Goal: Task Accomplishment & Management: Complete application form

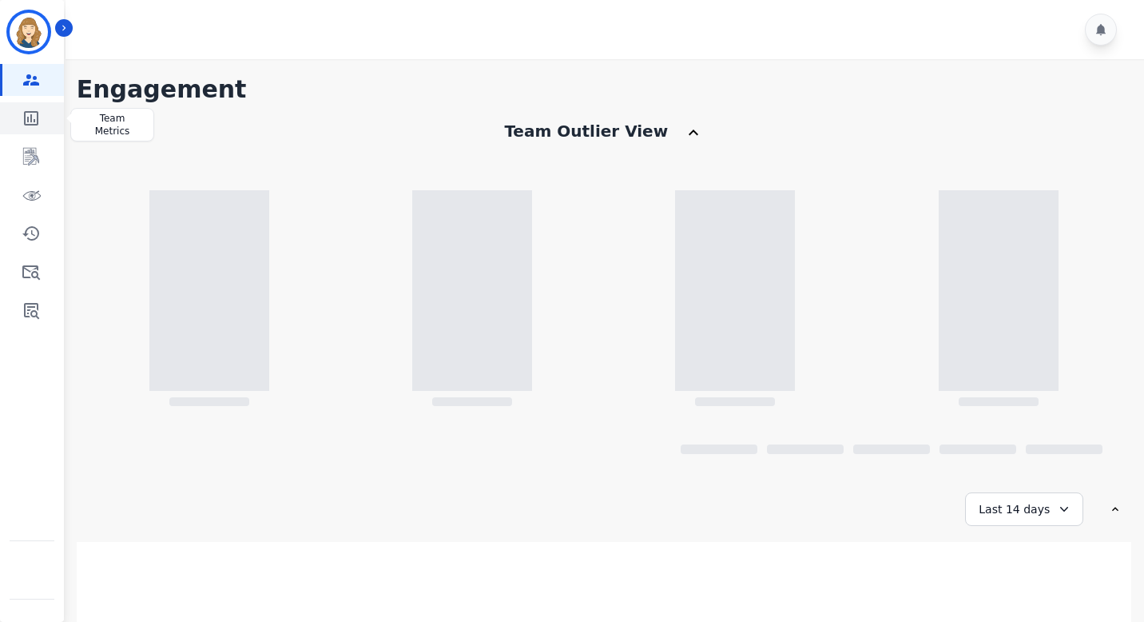
click at [24, 122] on icon "Sidebar" at bounding box center [31, 118] width 14 height 14
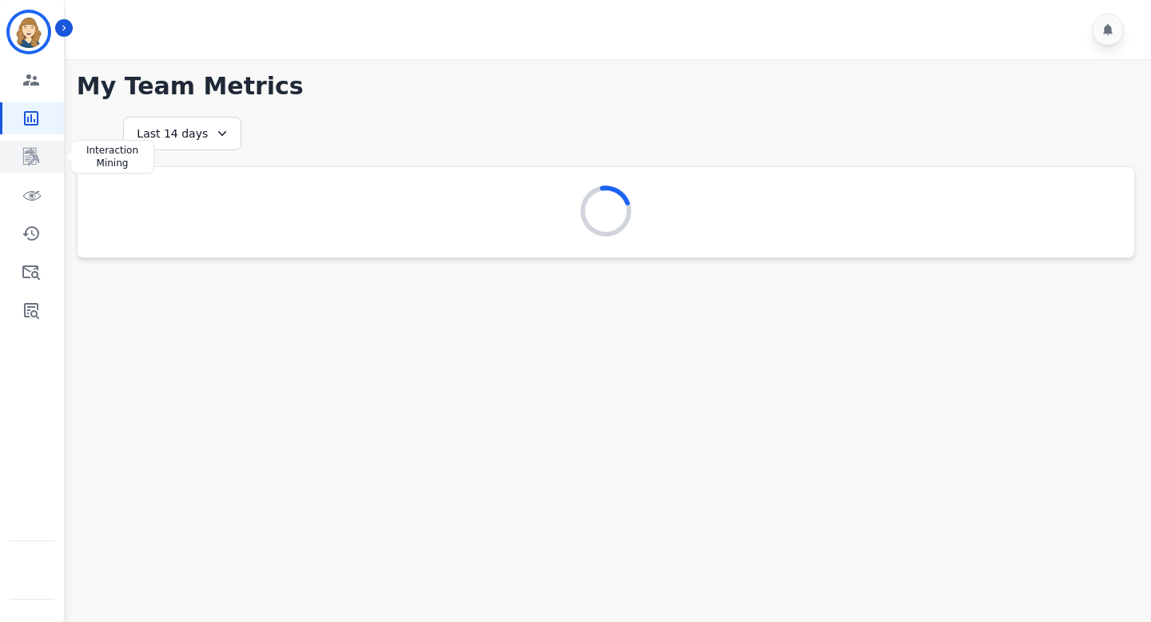
click at [26, 142] on link "Sidebar" at bounding box center [33, 157] width 62 height 32
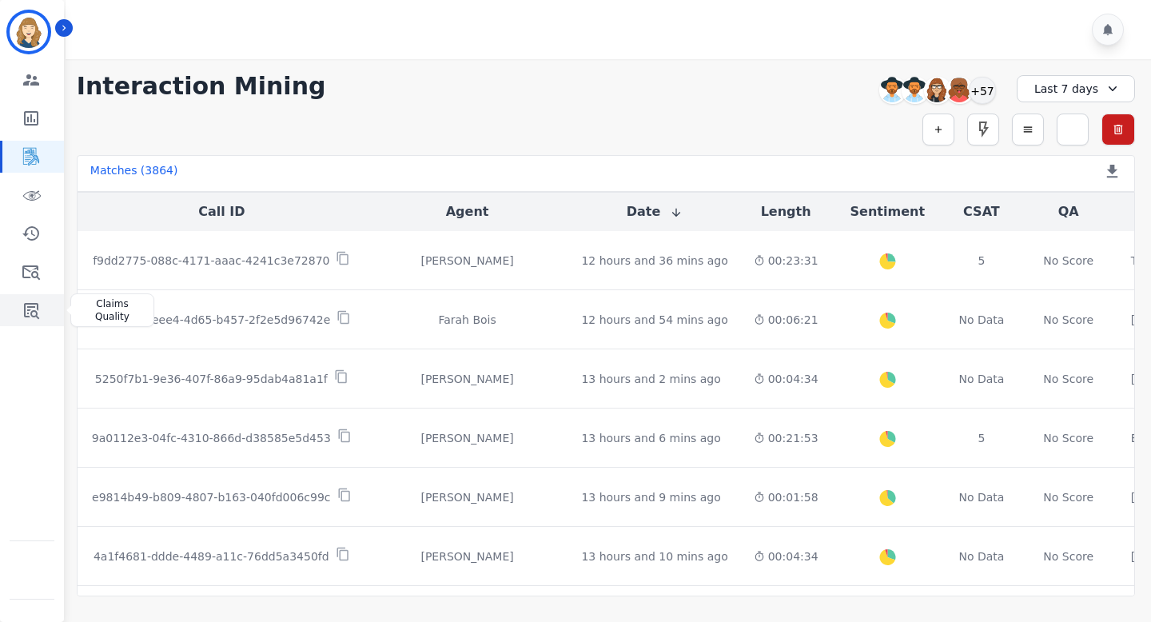
click at [44, 297] on link "Sidebar" at bounding box center [33, 310] width 62 height 32
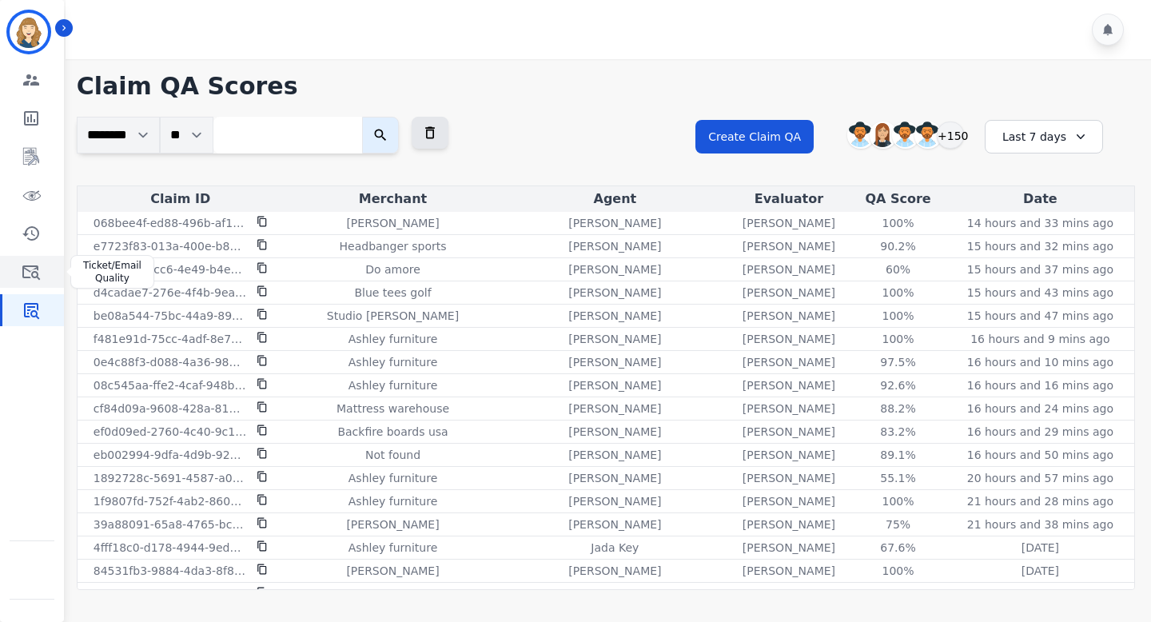
click at [38, 269] on icon "Sidebar" at bounding box center [31, 272] width 18 height 14
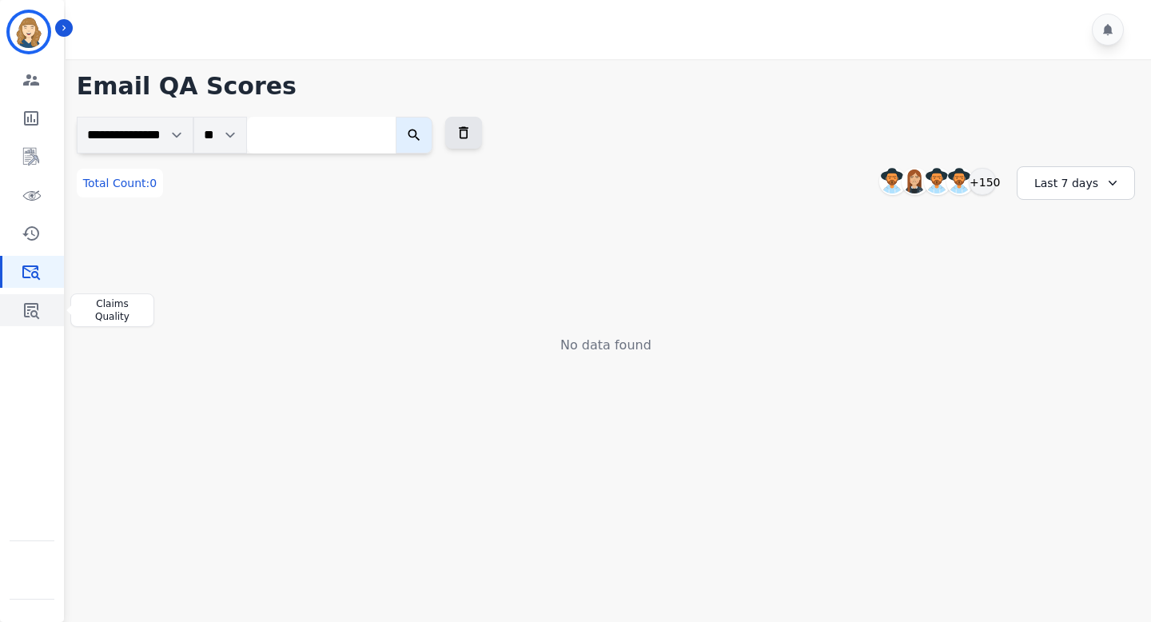
click at [41, 312] on link "Sidebar" at bounding box center [33, 310] width 62 height 32
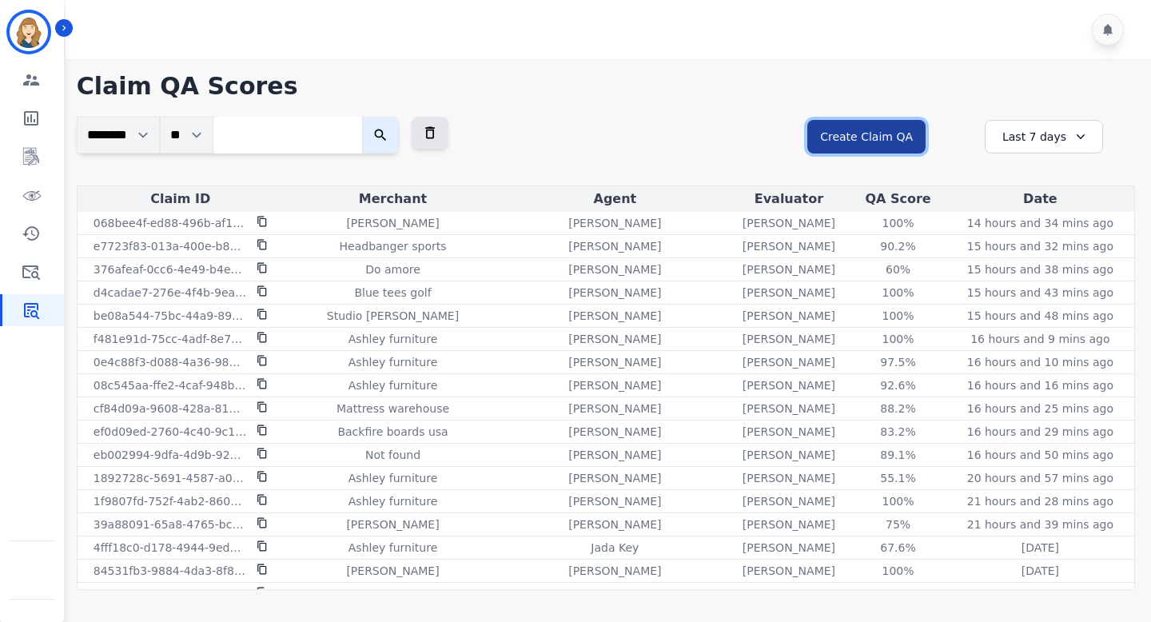
click at [913, 129] on button "Create Claim QA" at bounding box center [866, 137] width 118 height 34
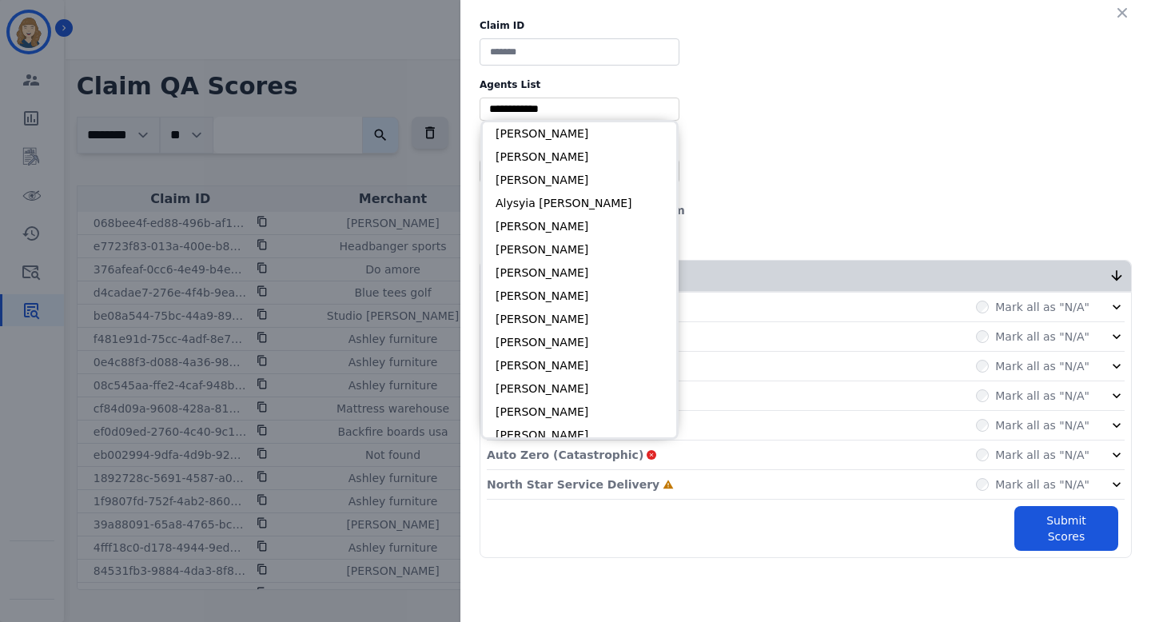
click at [589, 110] on input "selected options" at bounding box center [580, 109] width 192 height 17
click at [907, 89] on label "Agents List" at bounding box center [806, 84] width 652 height 13
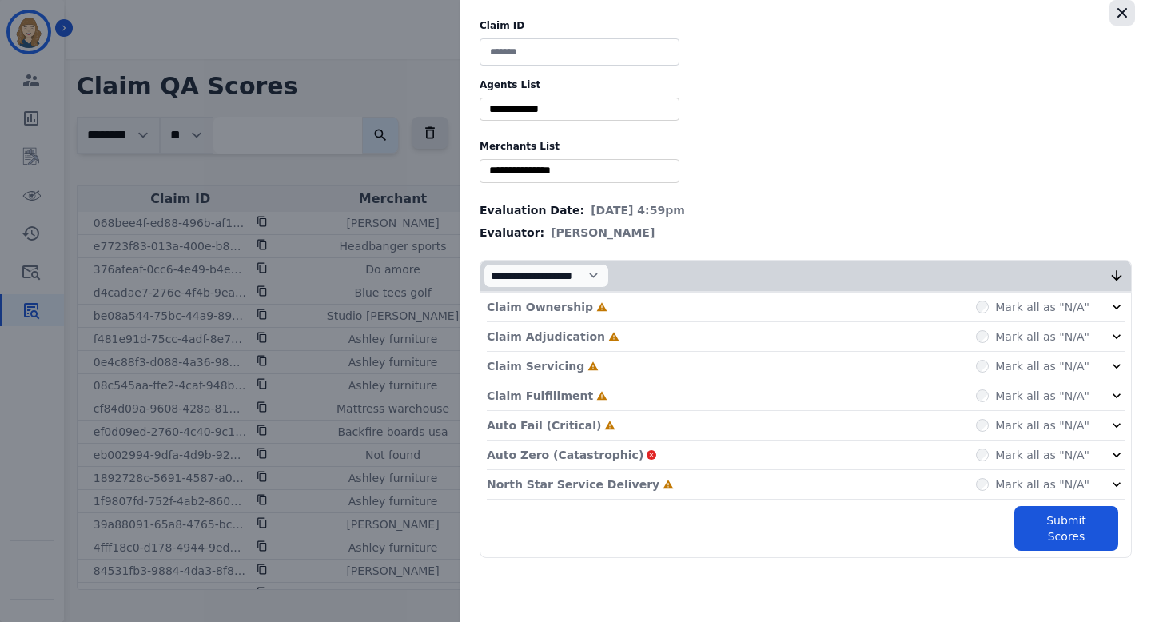
click at [1122, 15] on icon "button" at bounding box center [1122, 13] width 16 height 16
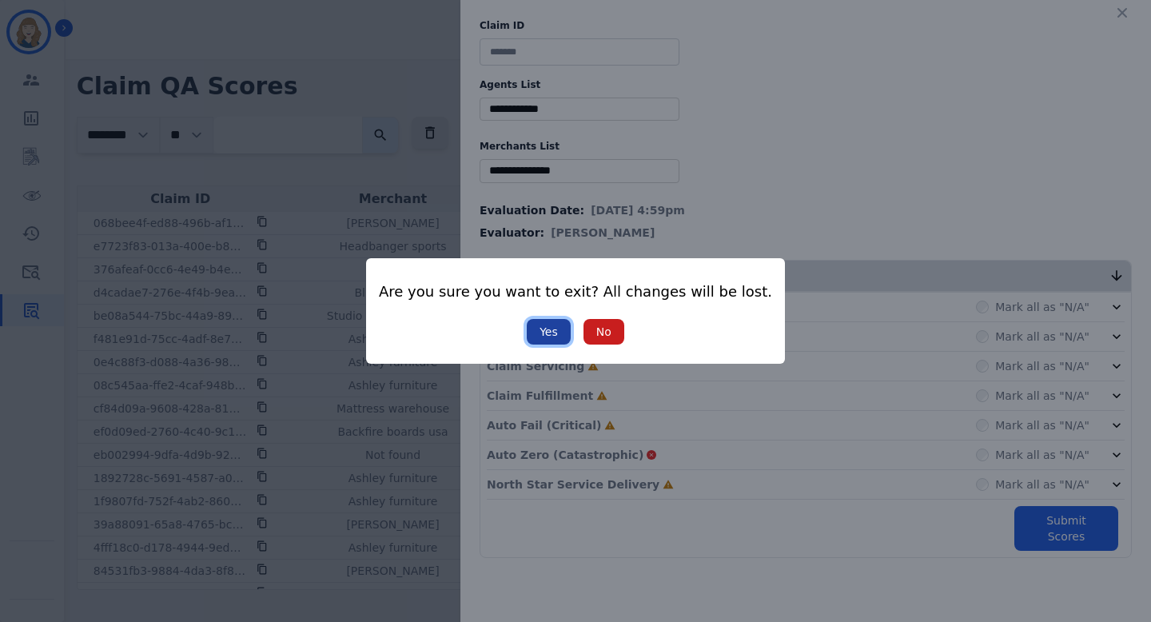
click at [555, 328] on button "Yes" at bounding box center [549, 332] width 44 height 26
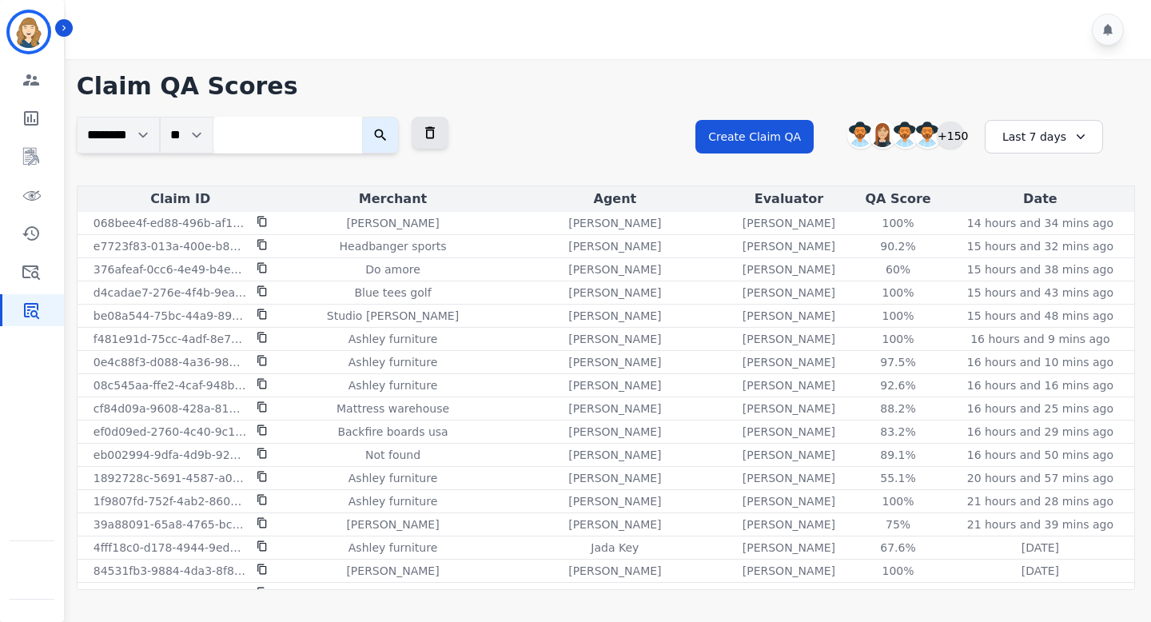
click at [949, 140] on div "+150" at bounding box center [950, 134] width 27 height 27
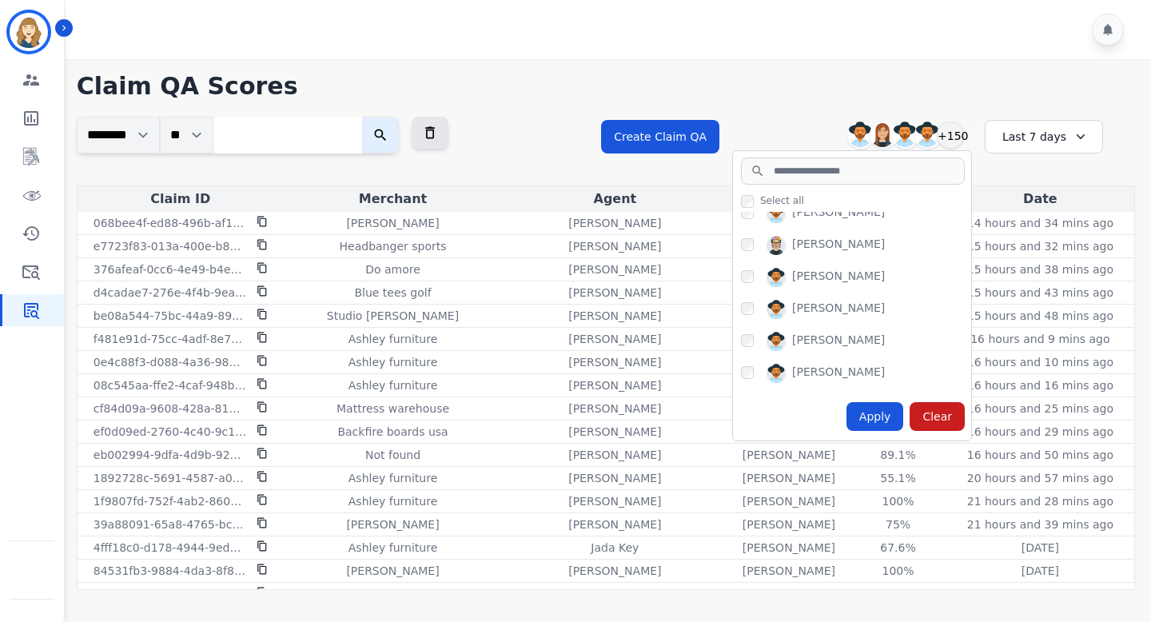
scroll to position [2557, 0]
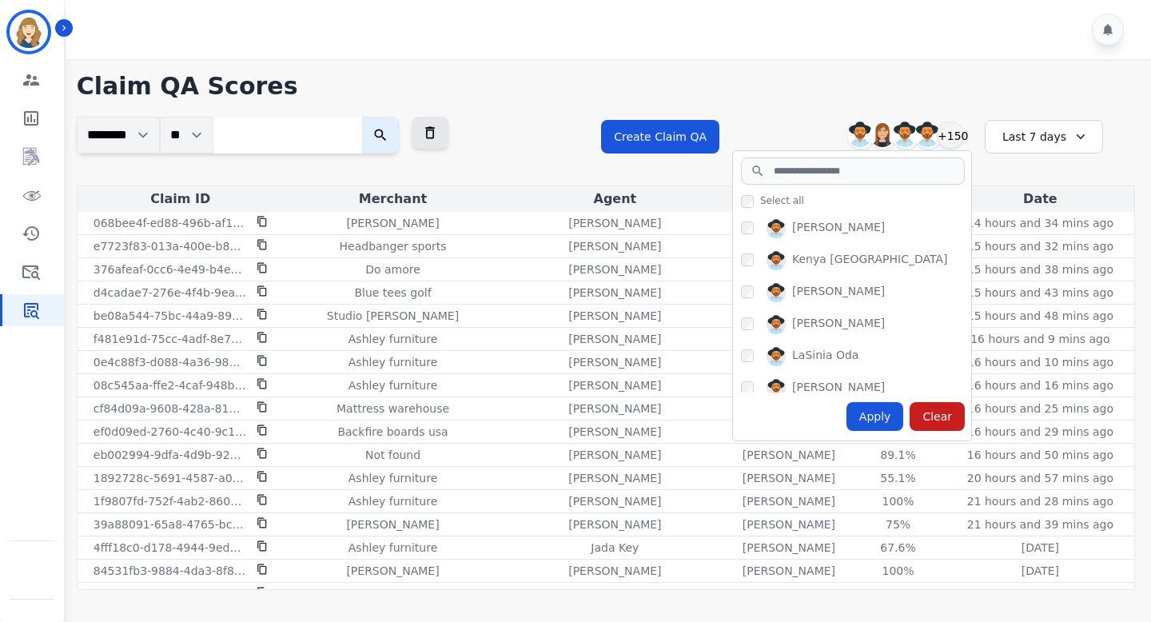
click at [937, 86] on h1 "Claim QA Scores" at bounding box center [606, 86] width 1058 height 29
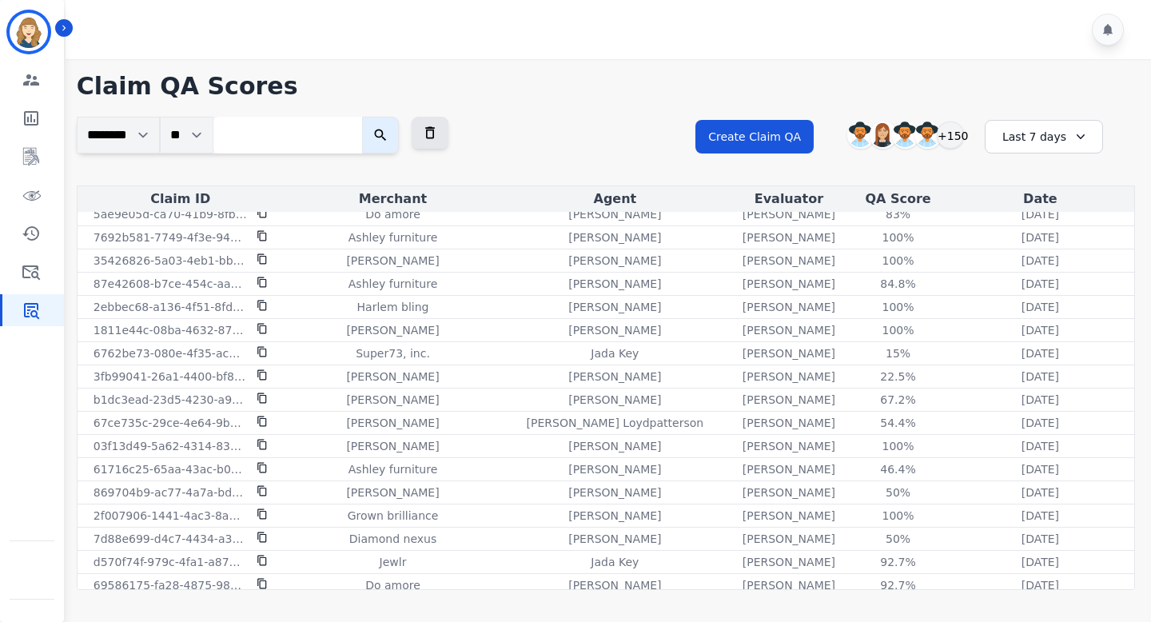
scroll to position [0, 0]
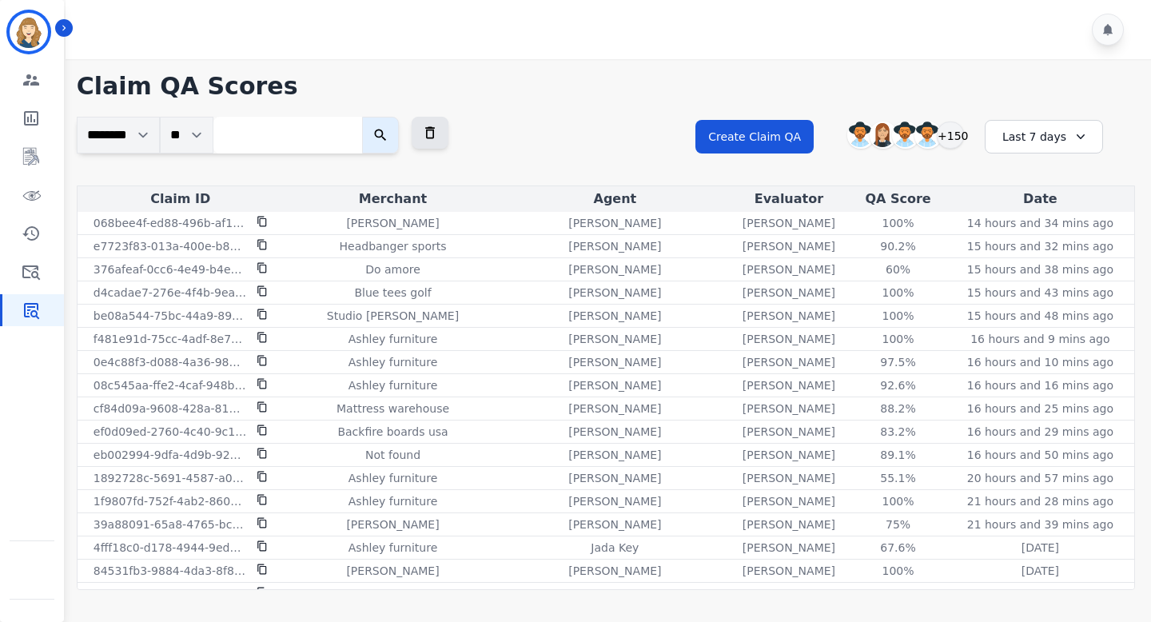
click at [1045, 142] on div "Last 7 days" at bounding box center [1044, 137] width 118 height 34
click at [997, 119] on div "**********" at bounding box center [915, 151] width 440 height 69
click at [762, 136] on button "Create Claim QA" at bounding box center [754, 137] width 118 height 34
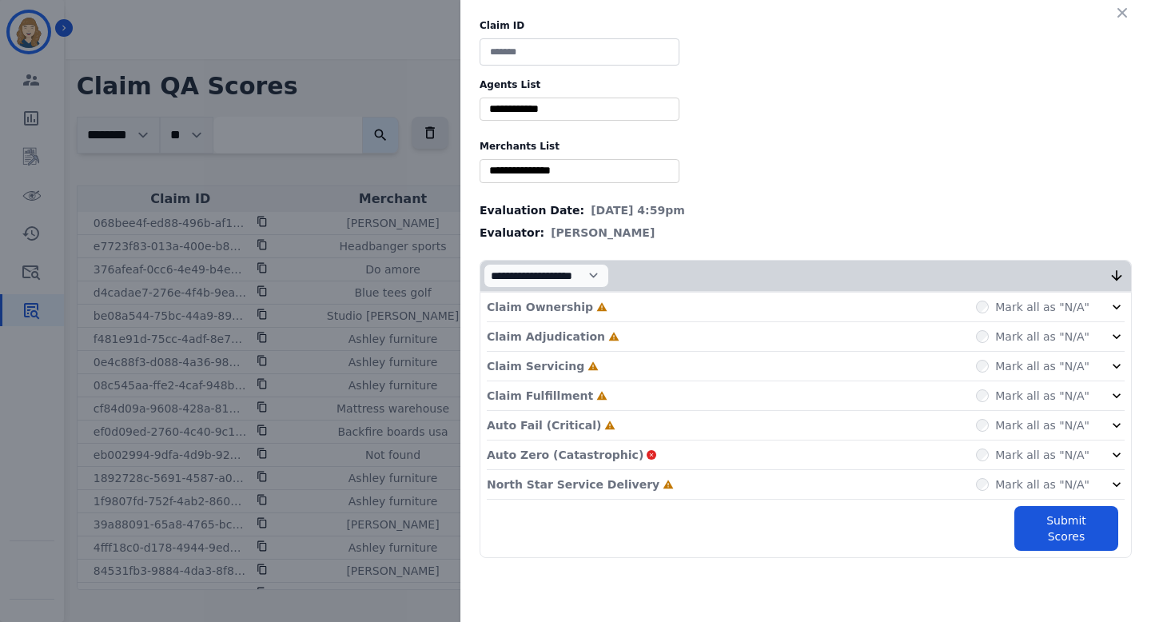
click at [580, 108] on input "selected options" at bounding box center [580, 109] width 192 height 17
type input "*"
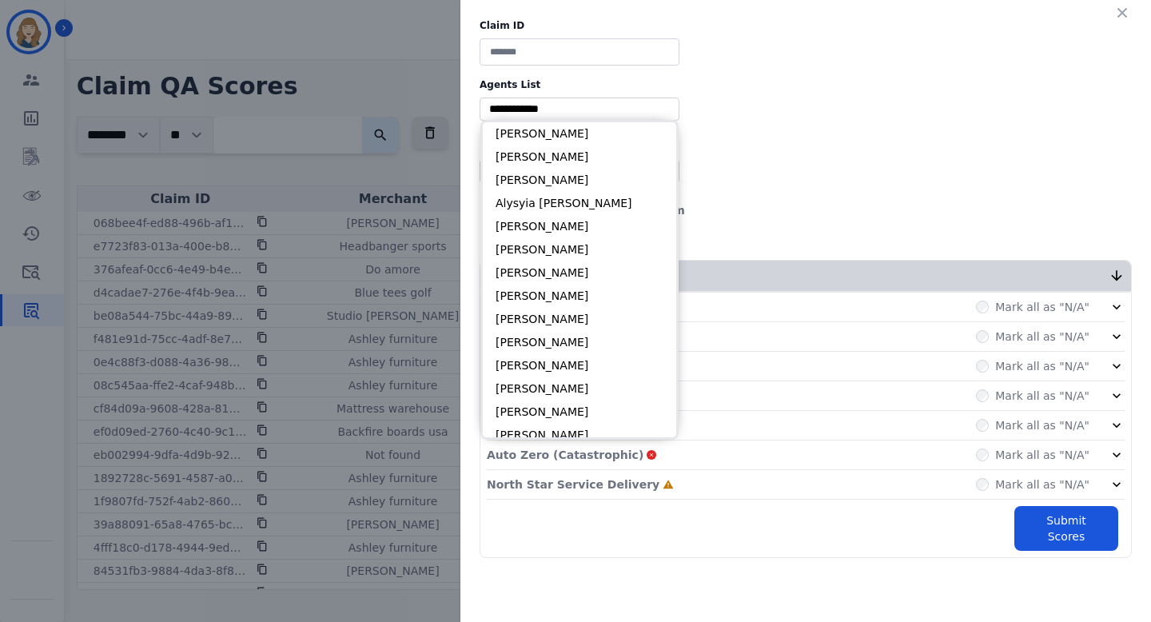
click at [382, 145] on div "Claim ID Agents List ** [PERSON_NAME] [PERSON_NAME] [PERSON_NAME] [PERSON_NAME]…" at bounding box center [575, 311] width 1151 height 622
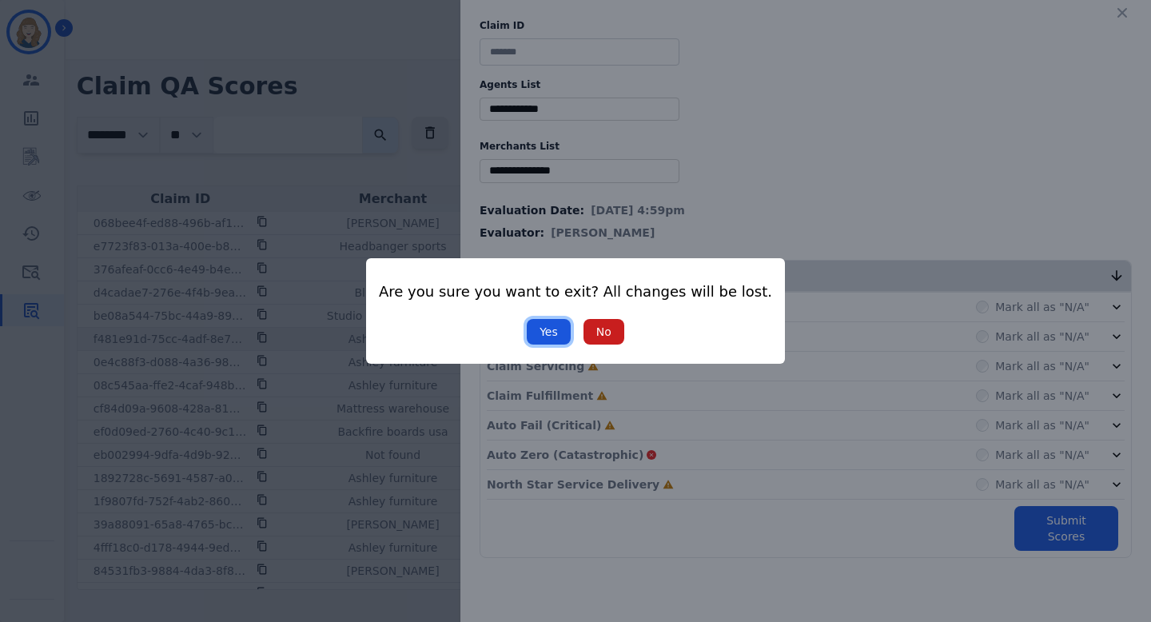
click at [551, 333] on button "Yes" at bounding box center [549, 332] width 44 height 26
